Goal: Transaction & Acquisition: Purchase product/service

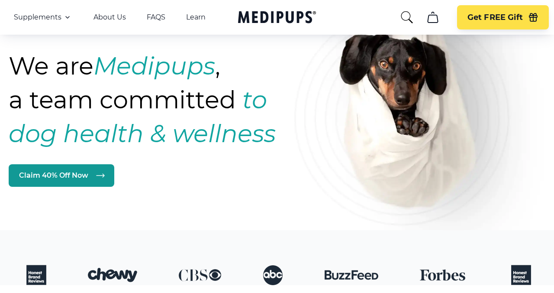
scroll to position [74, 0]
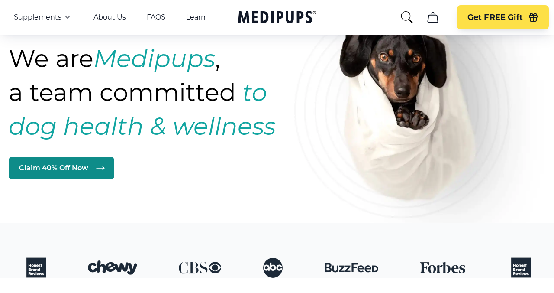
click at [68, 169] on link "Claim 40% Off Now" at bounding box center [62, 168] width 106 height 23
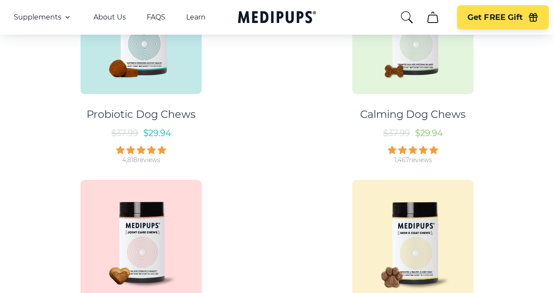
scroll to position [148, 0]
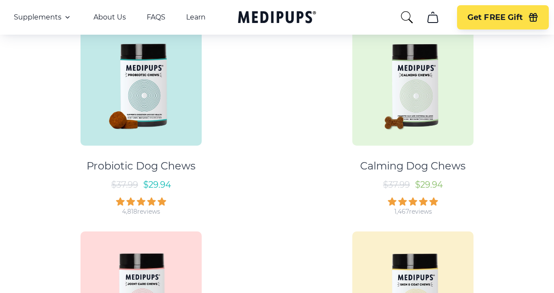
click at [394, 128] on img at bounding box center [413, 84] width 121 height 121
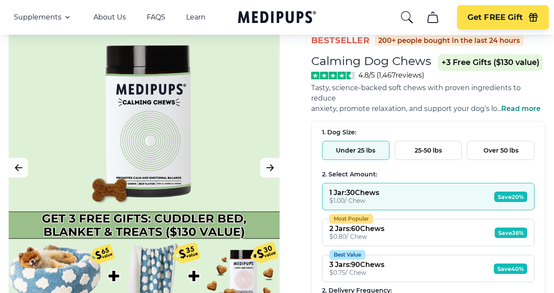
scroll to position [39, 0]
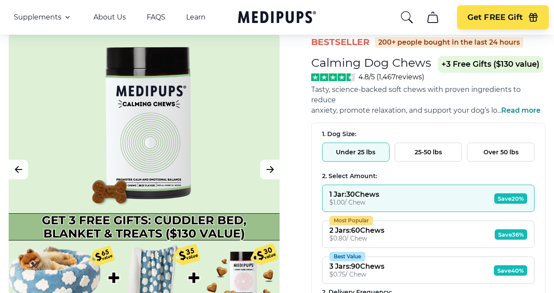
click at [498, 144] on button "Over 50 lbs" at bounding box center [501, 151] width 68 height 19
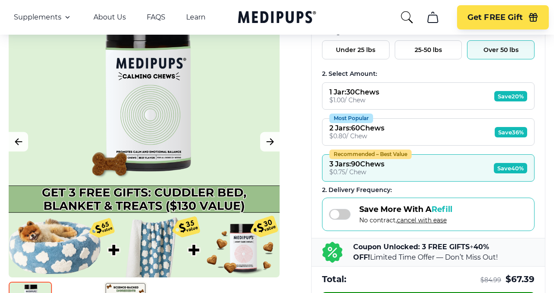
scroll to position [133, 0]
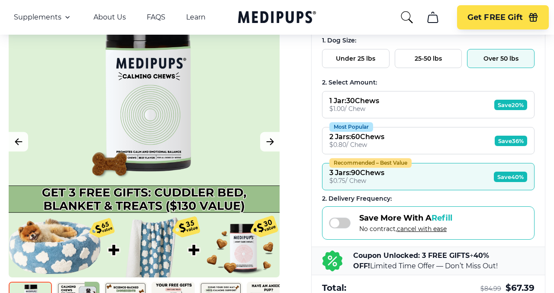
click at [426, 134] on button "Most Popular 2 Jars : 60 Chews $ 0.80 / Chew Save 36%" at bounding box center [428, 140] width 213 height 27
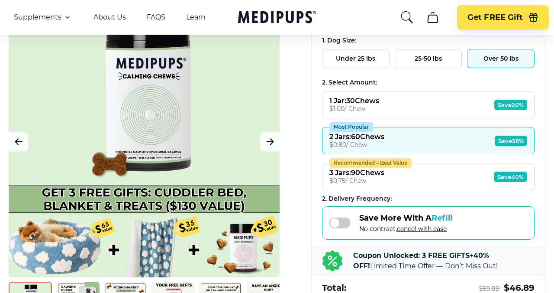
click at [432, 169] on button "Recommended – Best Value 3 Jars : 90 Chews $ 0.75 / Chew Save 40%" at bounding box center [428, 176] width 213 height 27
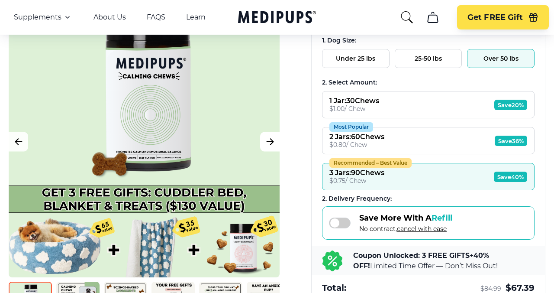
click at [266, 149] on button "Next Image" at bounding box center [269, 141] width 19 height 19
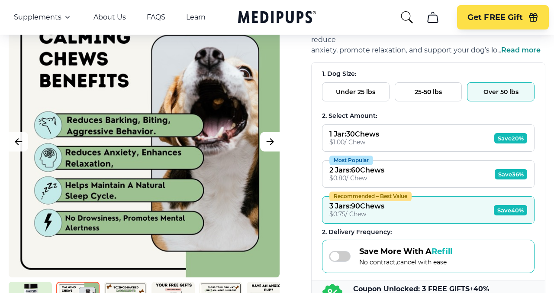
scroll to position [100, 0]
click at [269, 142] on icon "Next Image" at bounding box center [270, 141] width 10 height 11
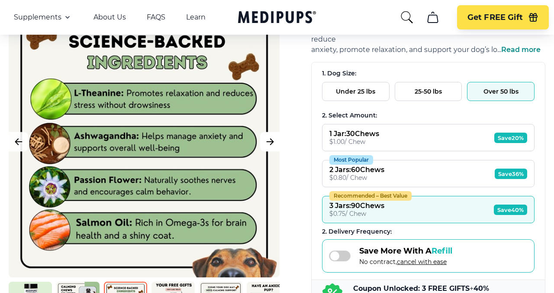
click at [269, 143] on icon "Next Image" at bounding box center [270, 141] width 10 height 11
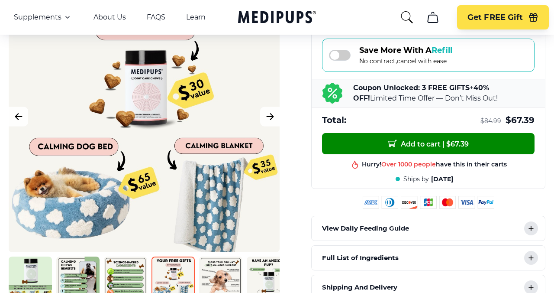
scroll to position [303, 0]
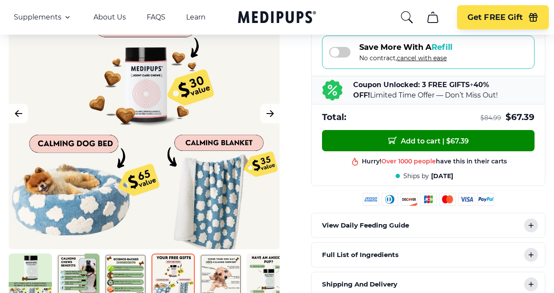
click at [388, 220] on p "View Daily Feeding Guide" at bounding box center [365, 225] width 87 height 10
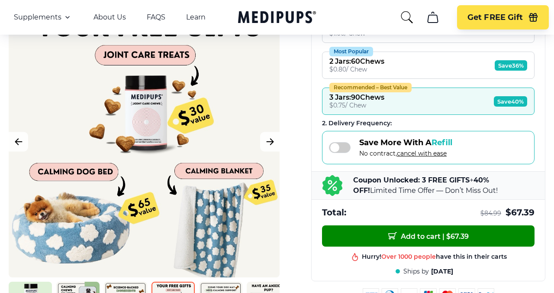
scroll to position [207, 0]
